Goal: Use online tool/utility: Utilize a website feature to perform a specific function

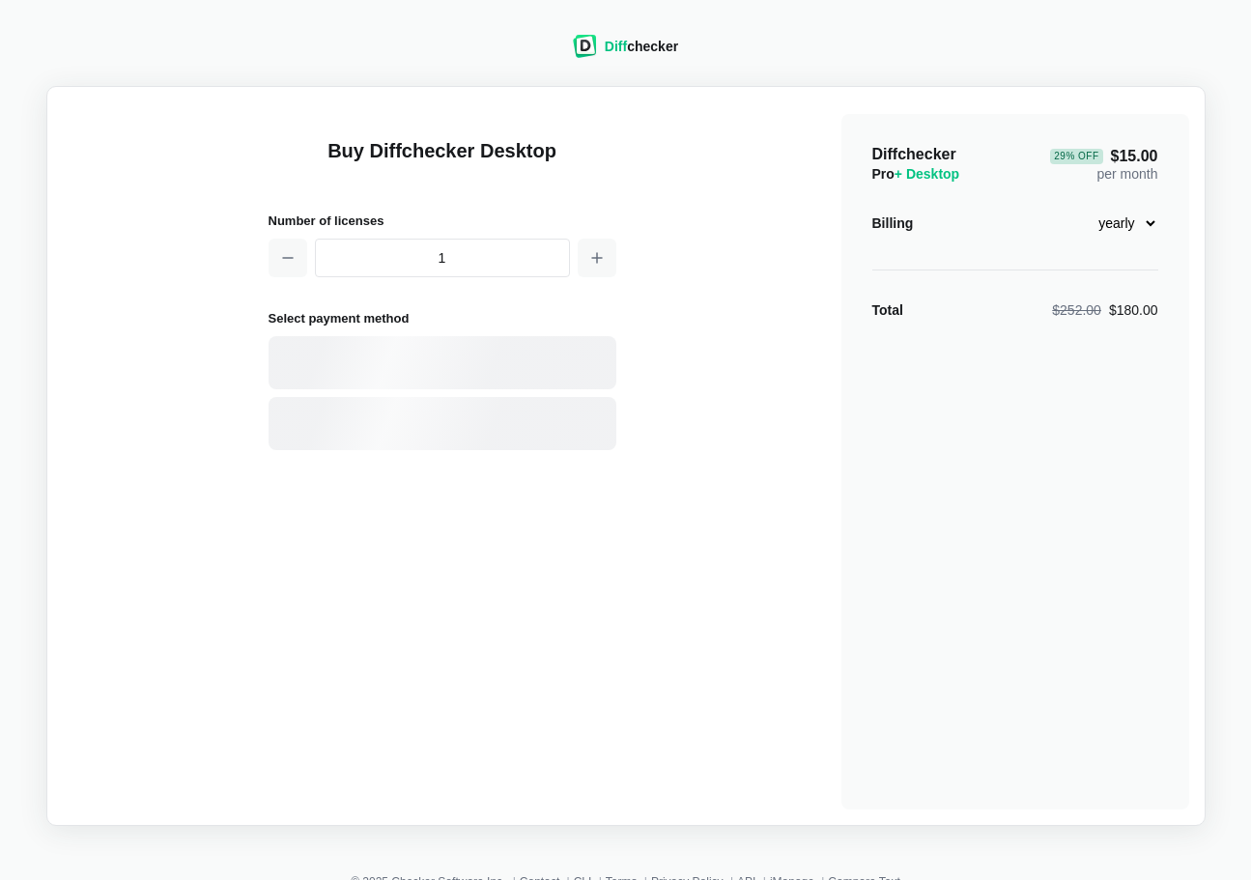
click at [641, 50] on div "Diff checker" at bounding box center [641, 46] width 73 height 19
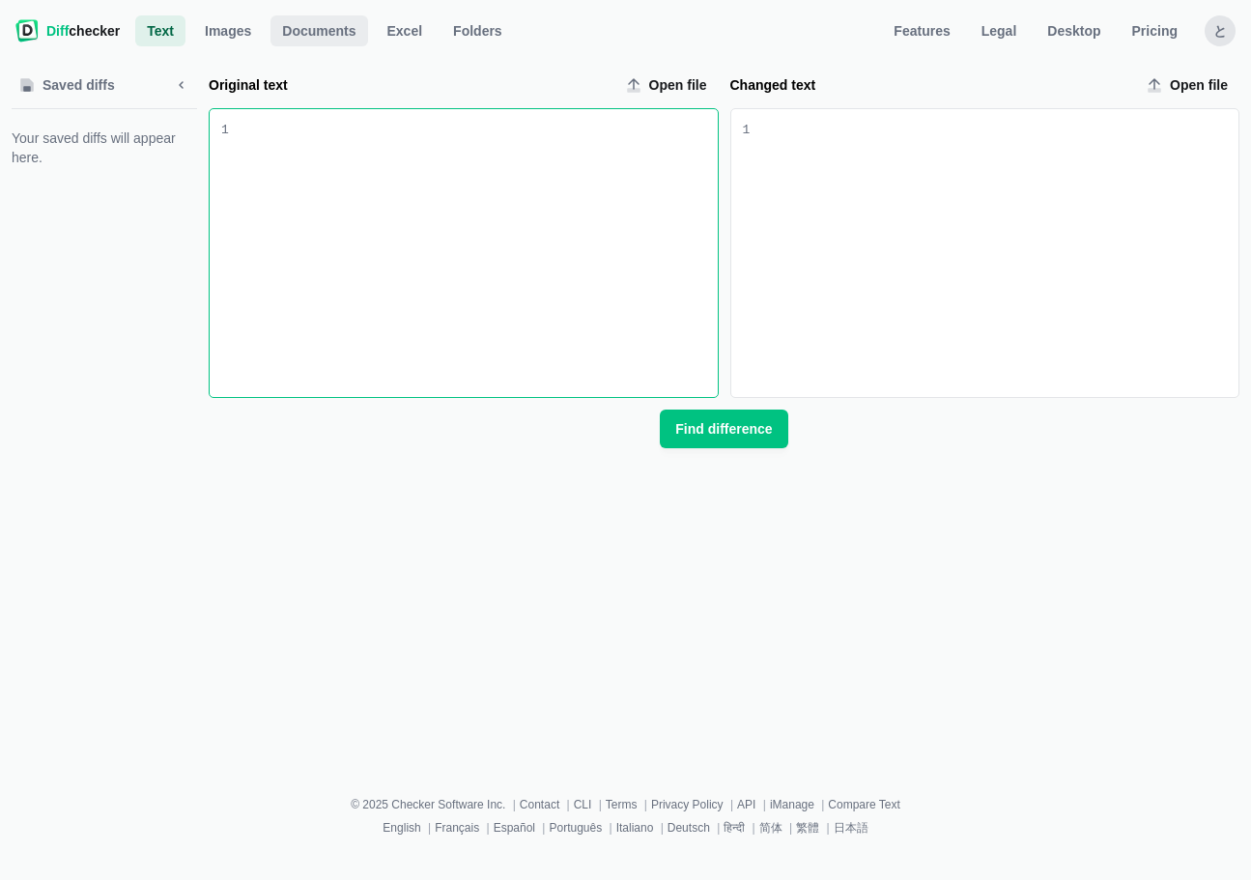
click at [297, 32] on span "Documents" at bounding box center [318, 30] width 81 height 19
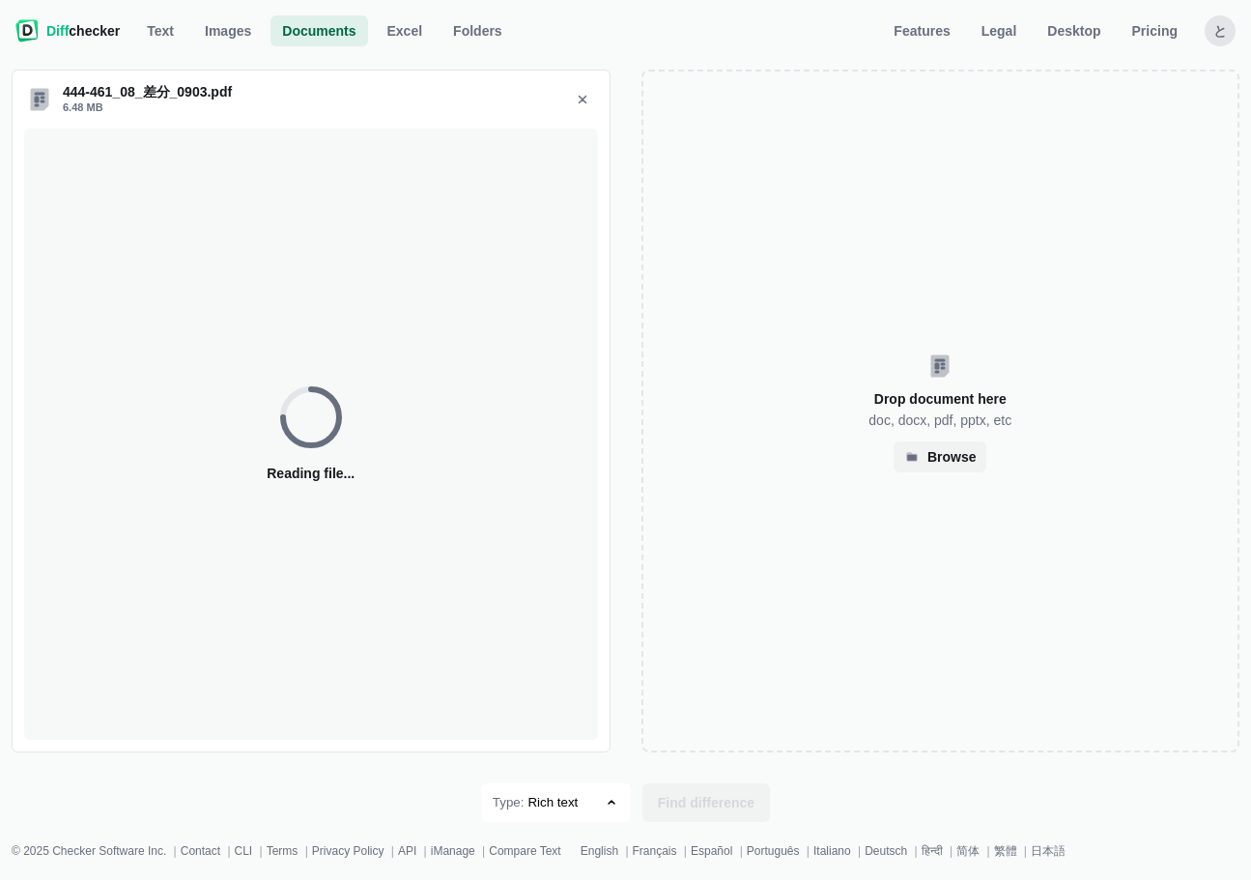
select select "18"
click at [581, 95] on icon "Remove 444-461_08_差分_0903.pdf" at bounding box center [582, 99] width 15 height 15
select select "18"
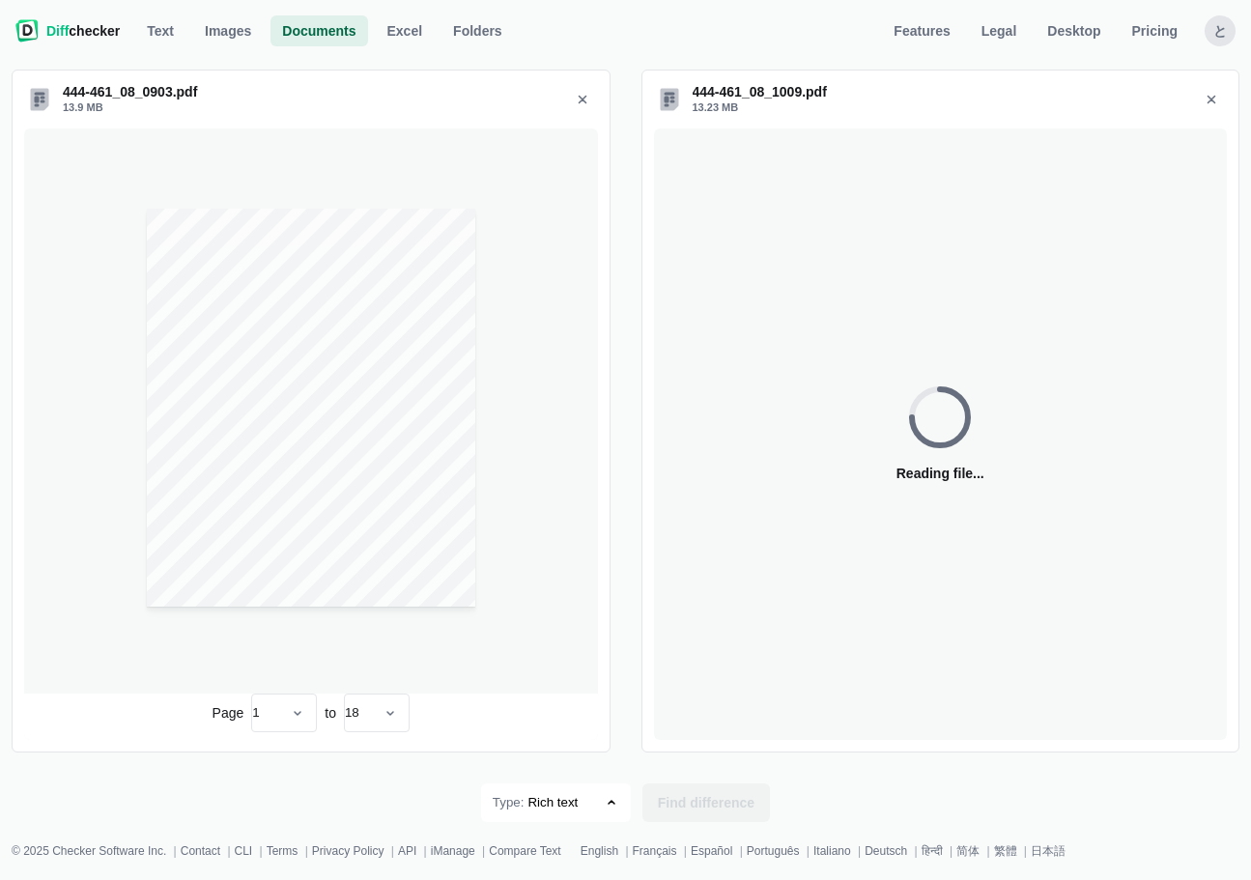
select select "18"
click at [706, 813] on span "Find difference" at bounding box center [706, 802] width 104 height 19
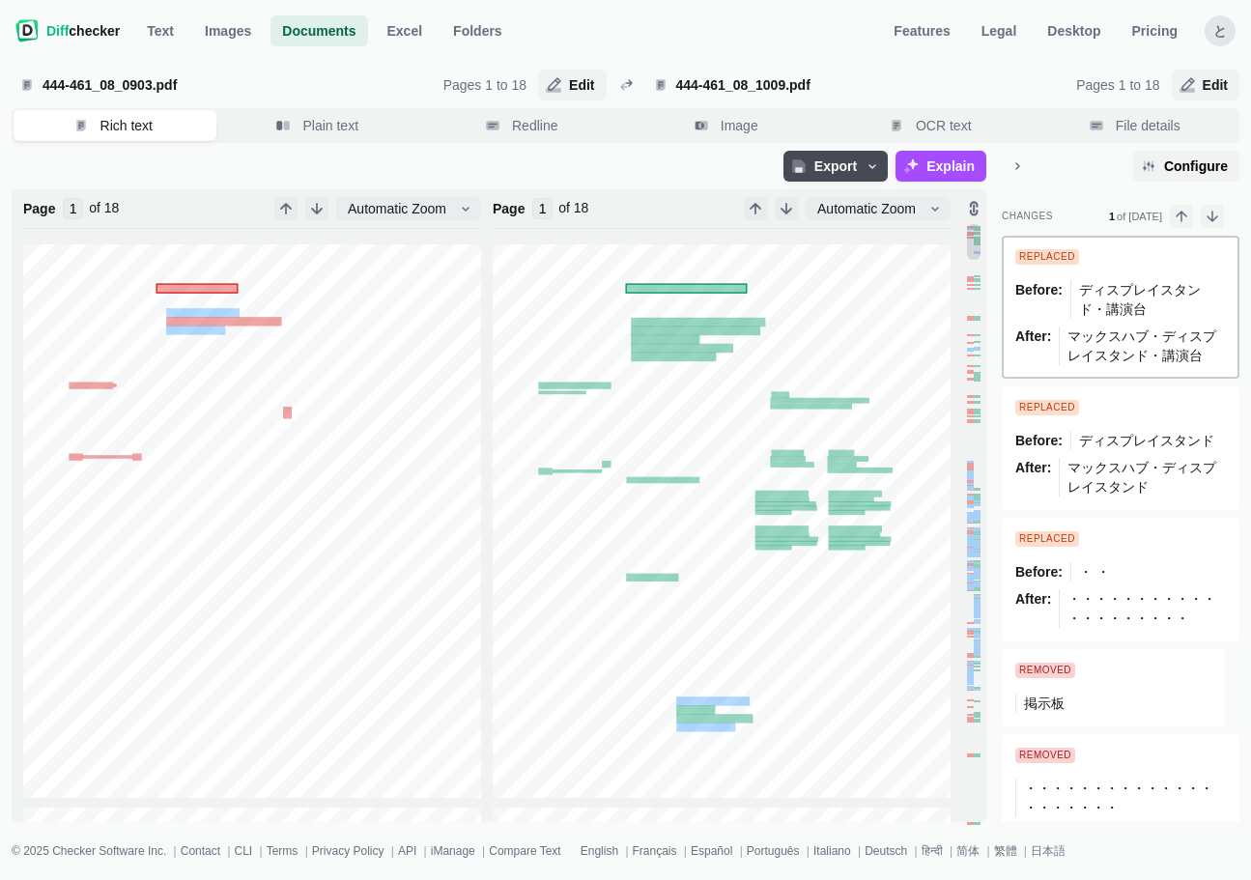
type input "18"
type input "1"
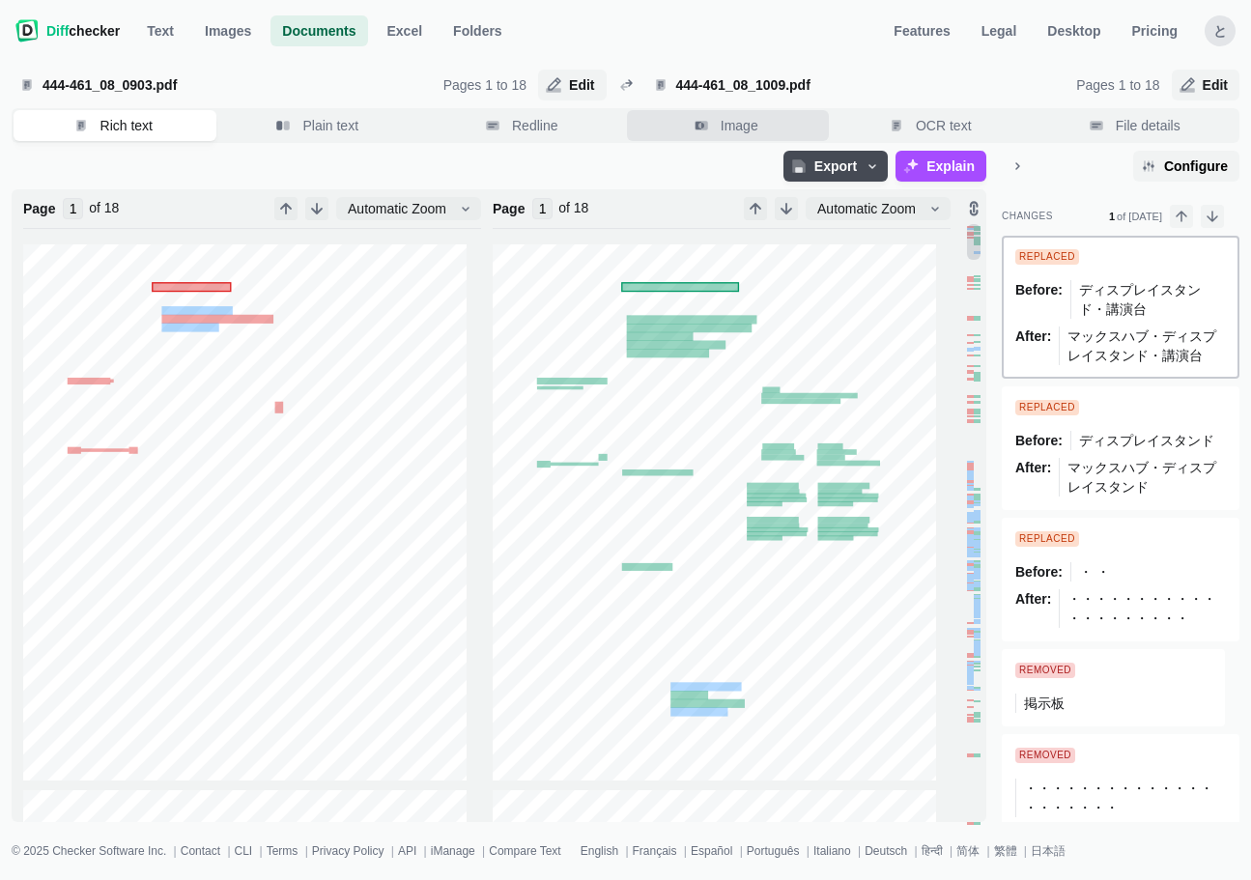
click at [743, 123] on span "Image" at bounding box center [739, 125] width 45 height 19
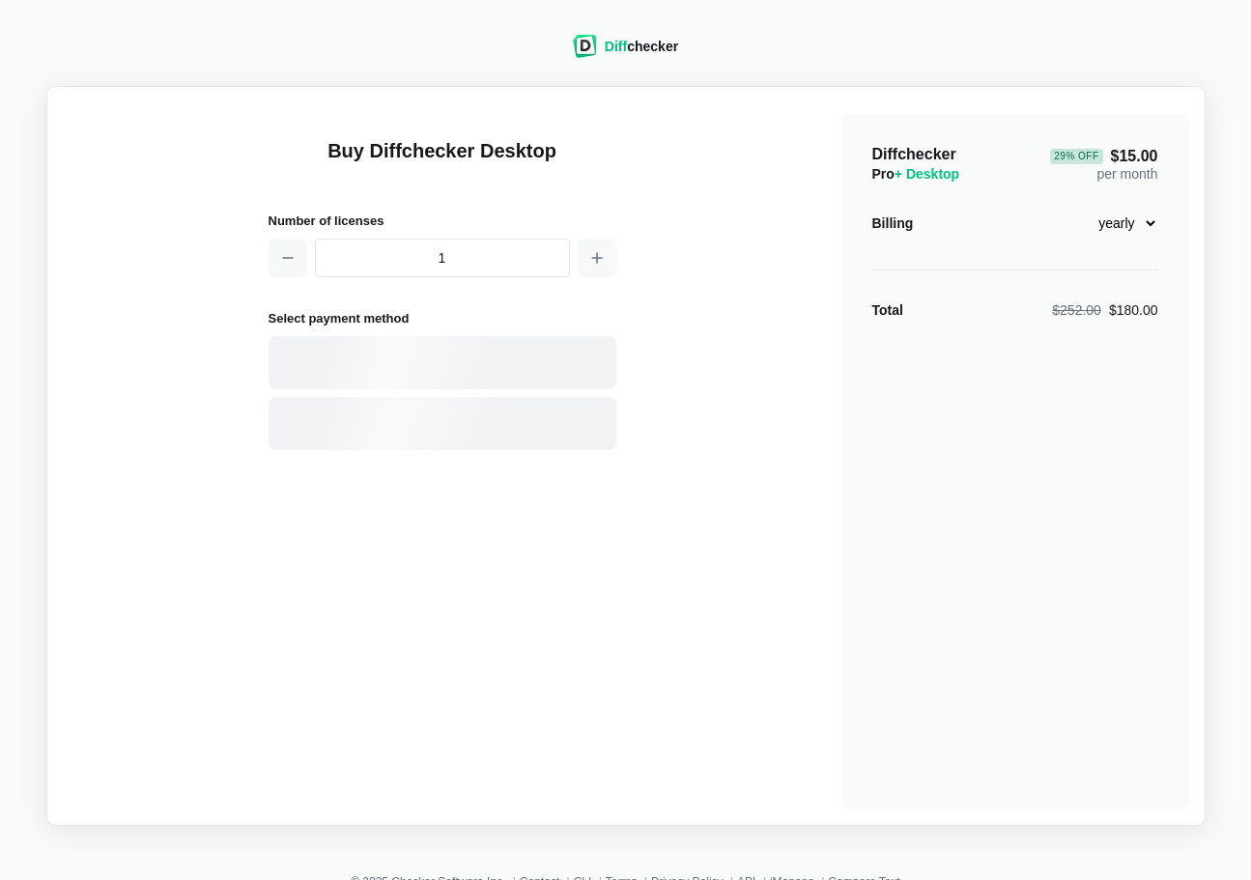
click at [619, 41] on span "Diff" at bounding box center [616, 46] width 22 height 15
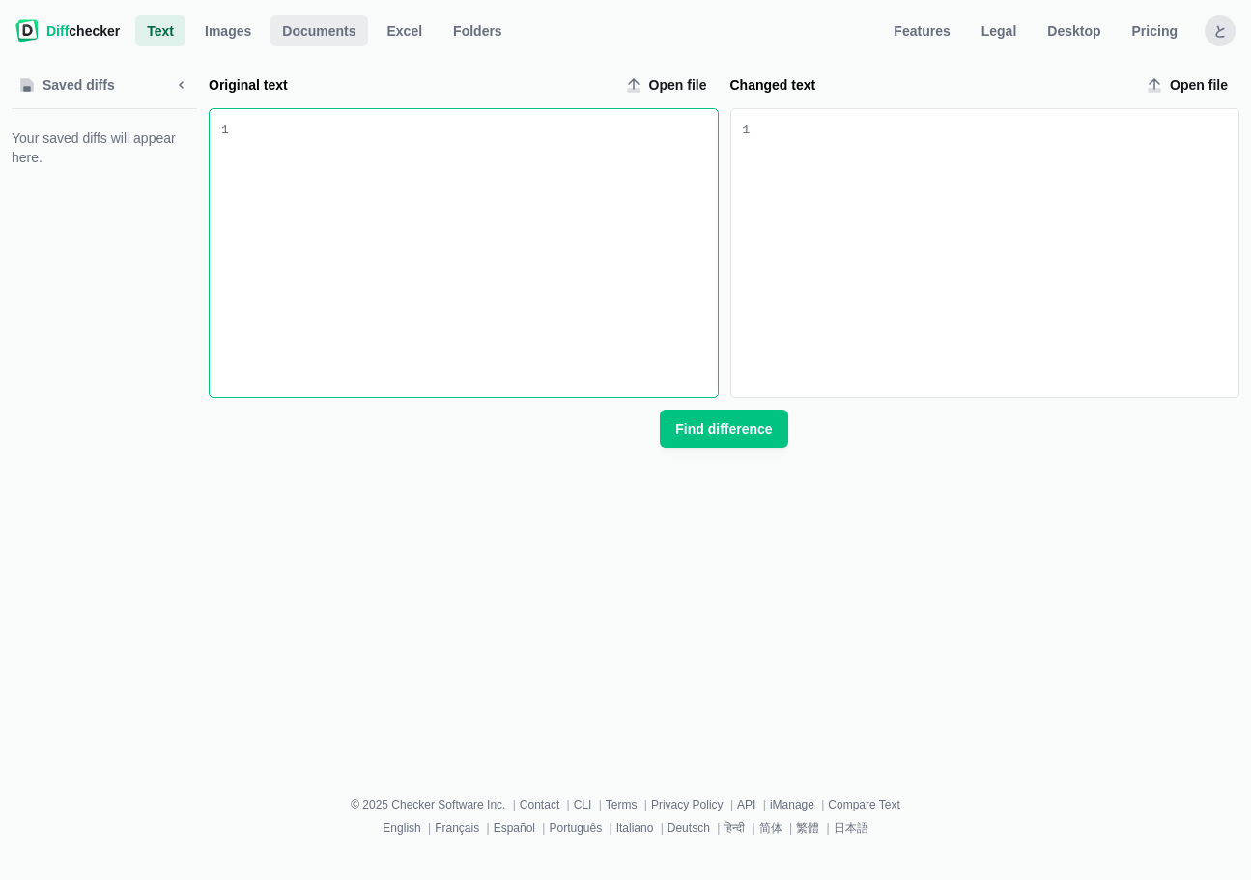
click at [336, 33] on span "Documents" at bounding box center [318, 30] width 81 height 19
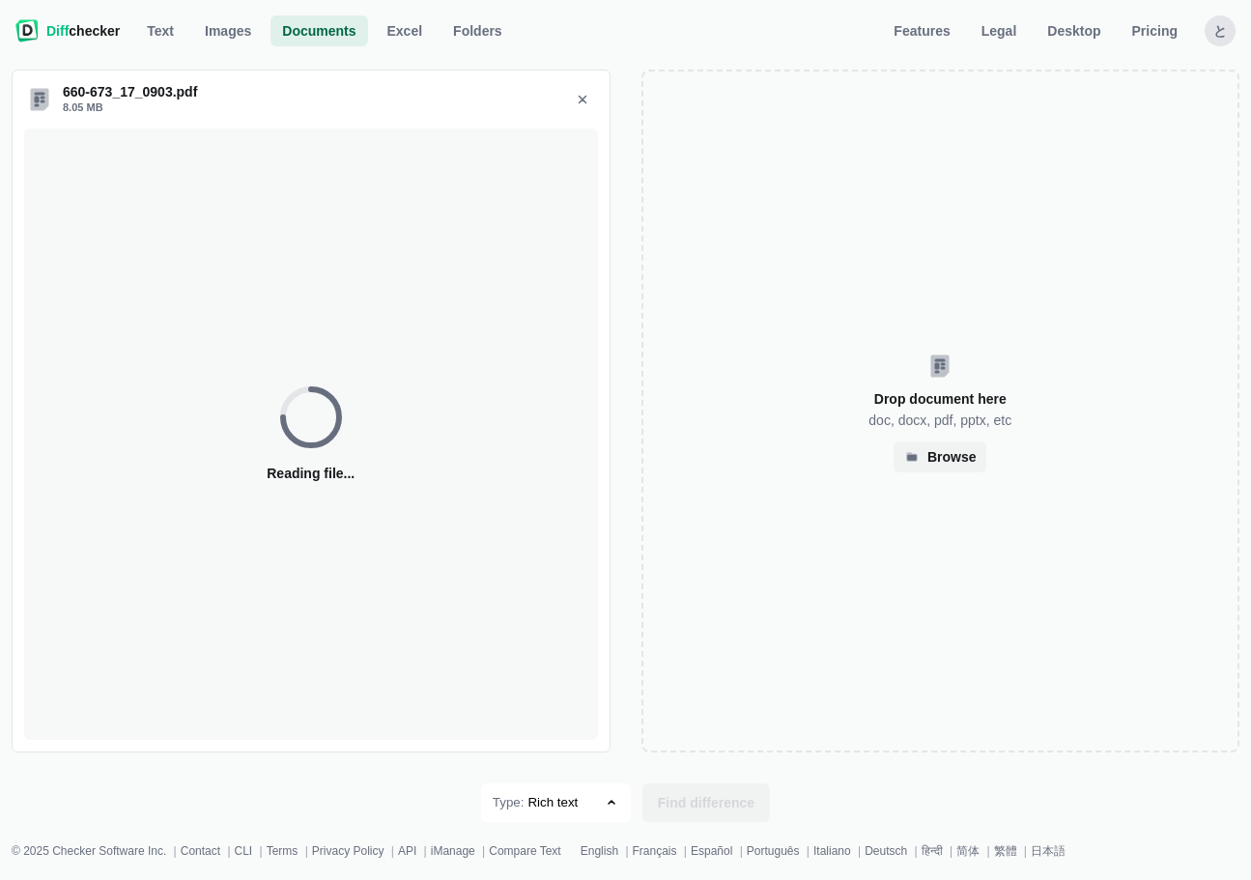
select select "14"
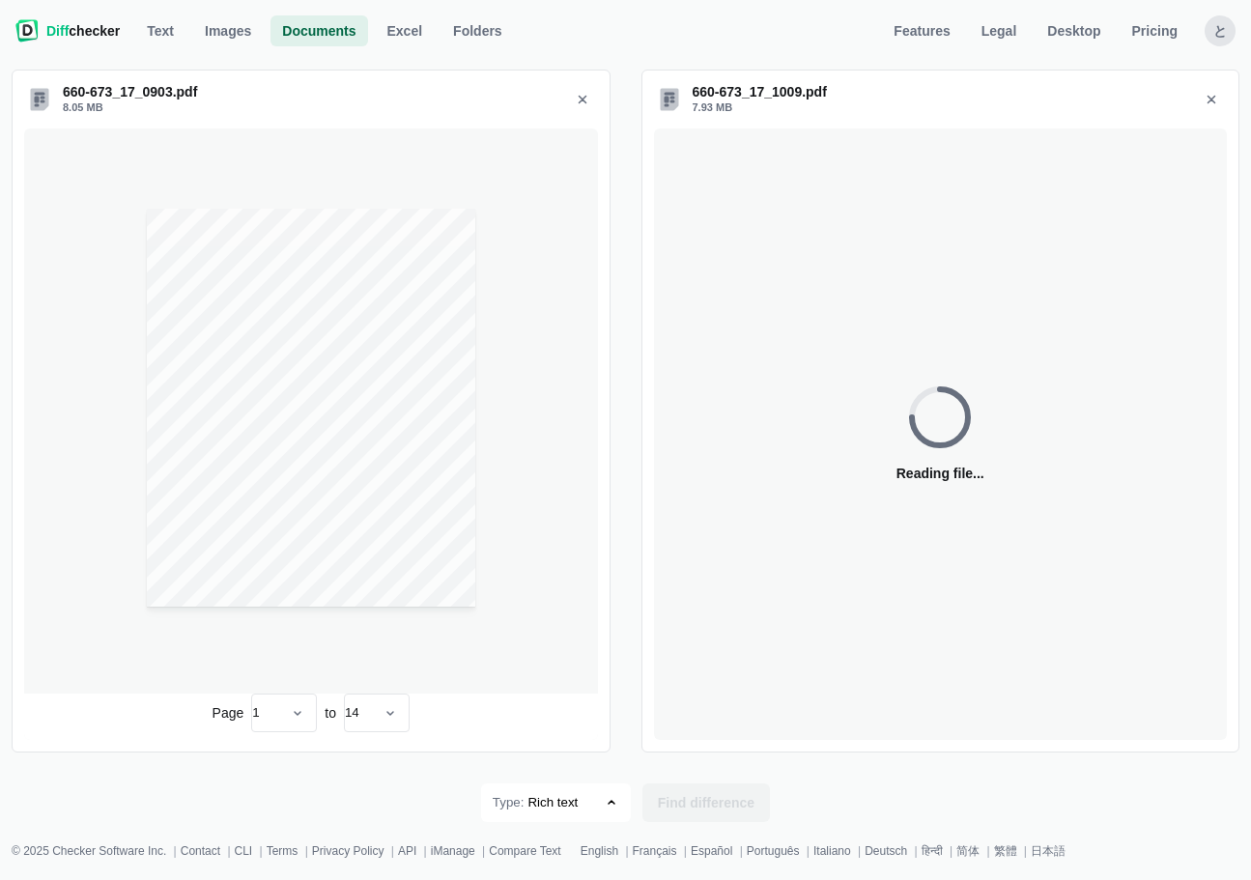
select select "14"
click at [690, 802] on span "Find difference" at bounding box center [706, 802] width 104 height 19
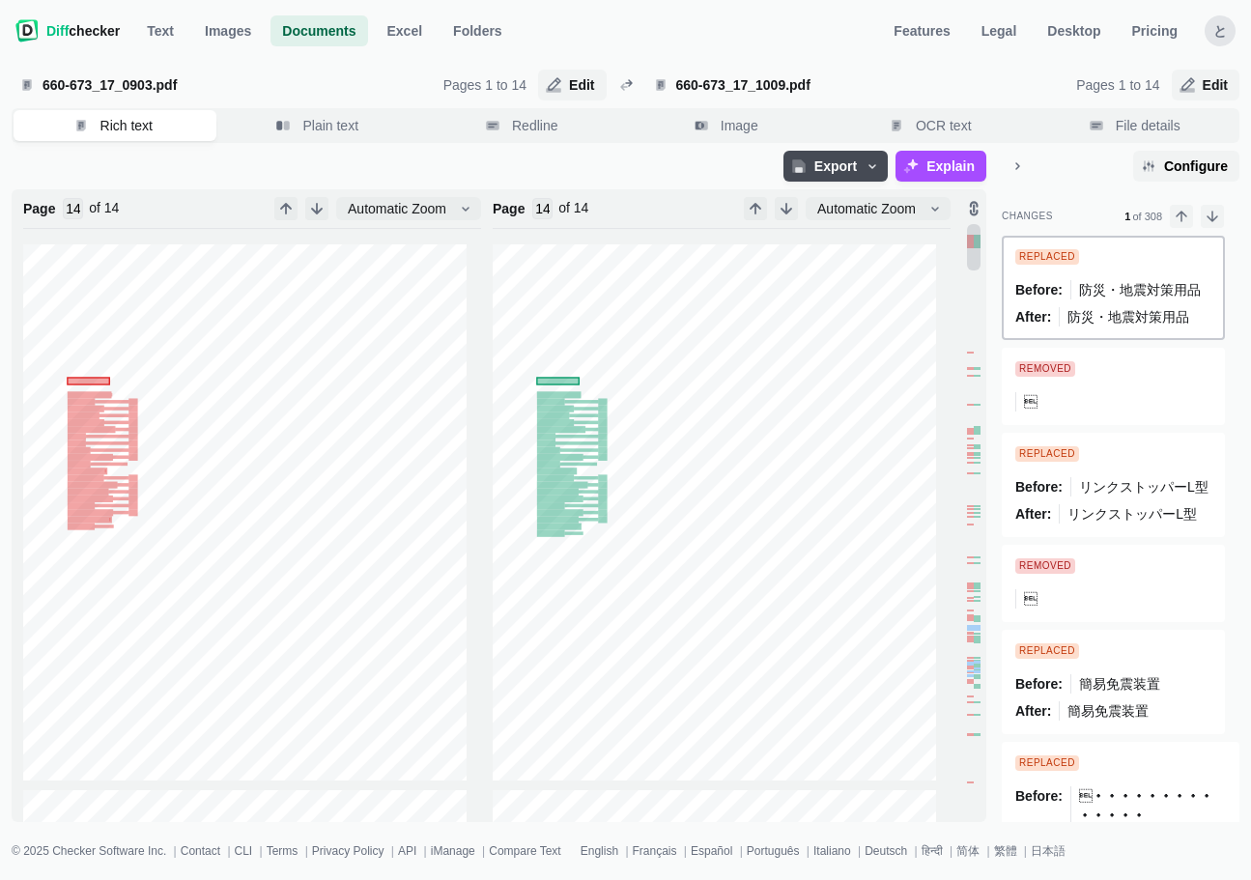
type input "14"
type input "1"
click at [737, 124] on span "Image" at bounding box center [739, 125] width 45 height 19
